Goal: Information Seeking & Learning: Learn about a topic

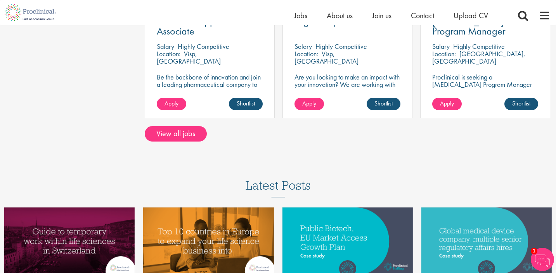
scroll to position [689, 0]
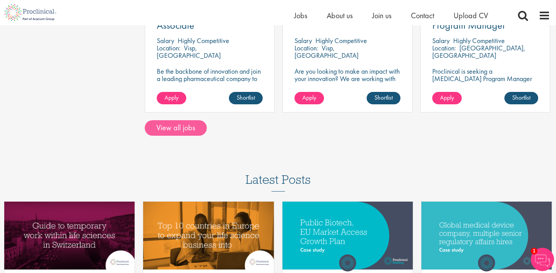
click at [189, 120] on link "View all jobs" at bounding box center [176, 128] width 62 height 16
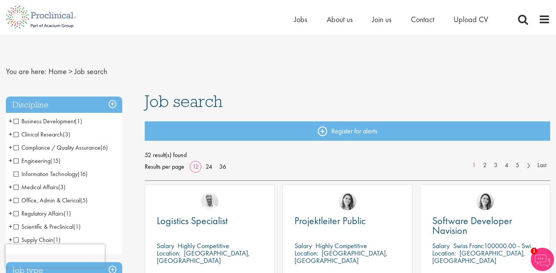
click at [16, 133] on span "Clinical Research" at bounding box center [38, 134] width 49 height 8
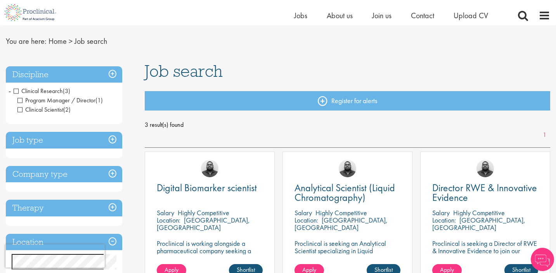
click at [76, 75] on h3 "Discipline" at bounding box center [64, 74] width 116 height 17
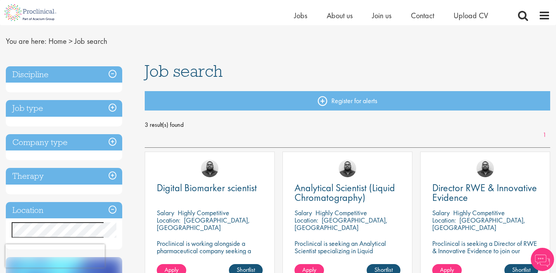
click at [80, 71] on h3 "Discipline" at bounding box center [64, 74] width 116 height 17
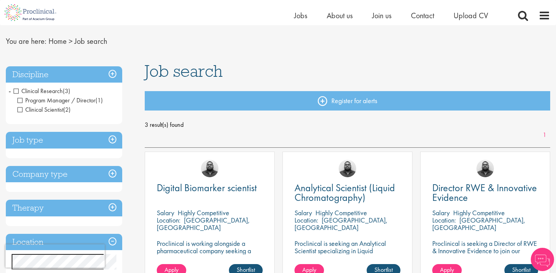
click at [95, 135] on h3 "Job type" at bounding box center [64, 140] width 116 height 17
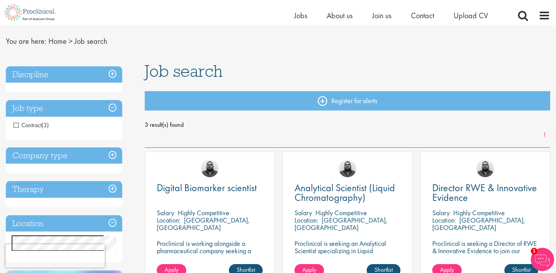
click at [85, 111] on h3 "Job type" at bounding box center [64, 108] width 116 height 17
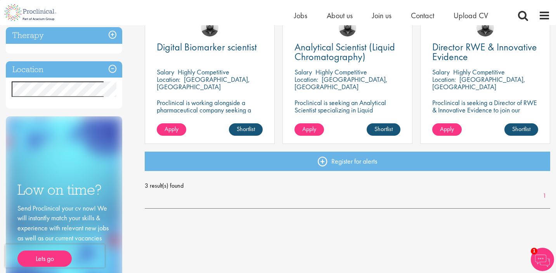
scroll to position [5, 0]
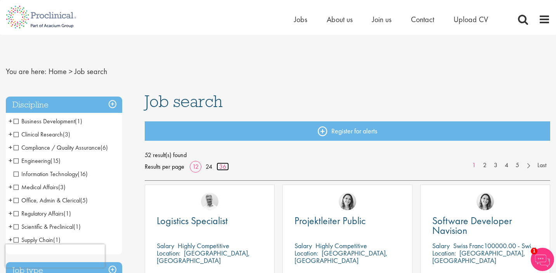
click at [224, 166] on link "36" at bounding box center [222, 167] width 12 height 8
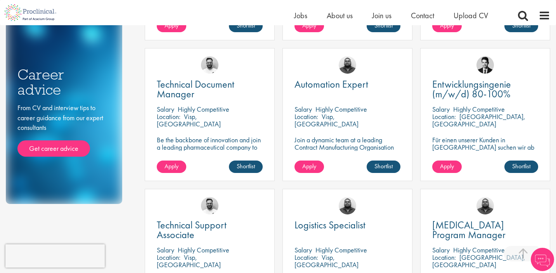
scroll to position [411, 0]
